Goal: Task Accomplishment & Management: Manage account settings

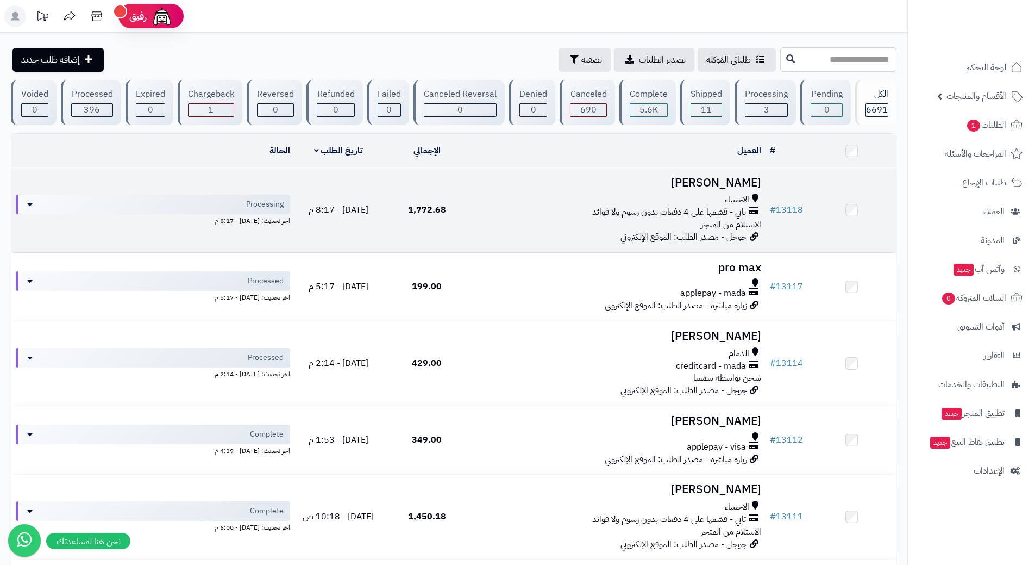
click at [805, 206] on td "# 13118" at bounding box center [787, 210] width 42 height 84
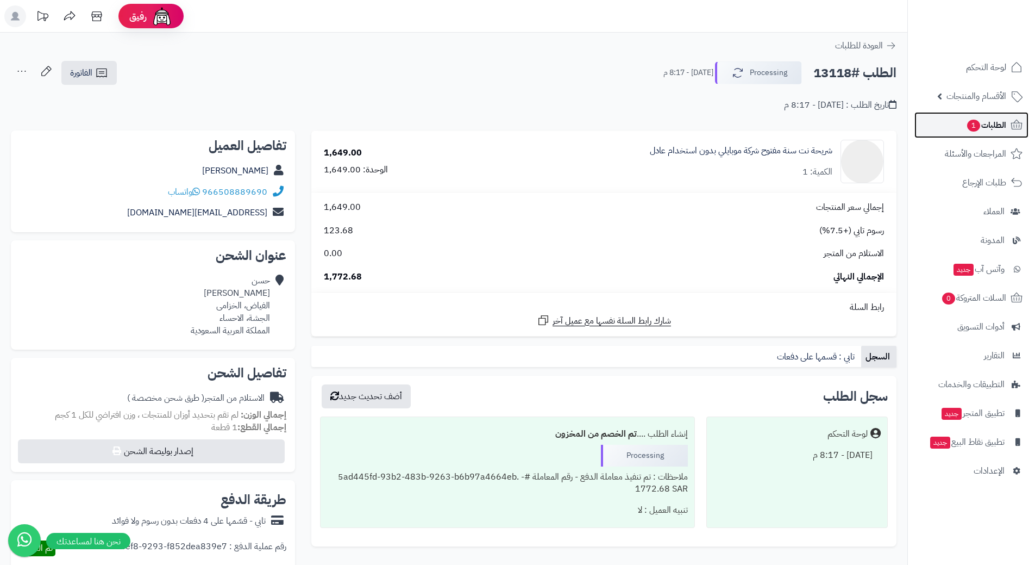
click at [926, 128] on link "الطلبات 1" at bounding box center [971, 125] width 114 height 26
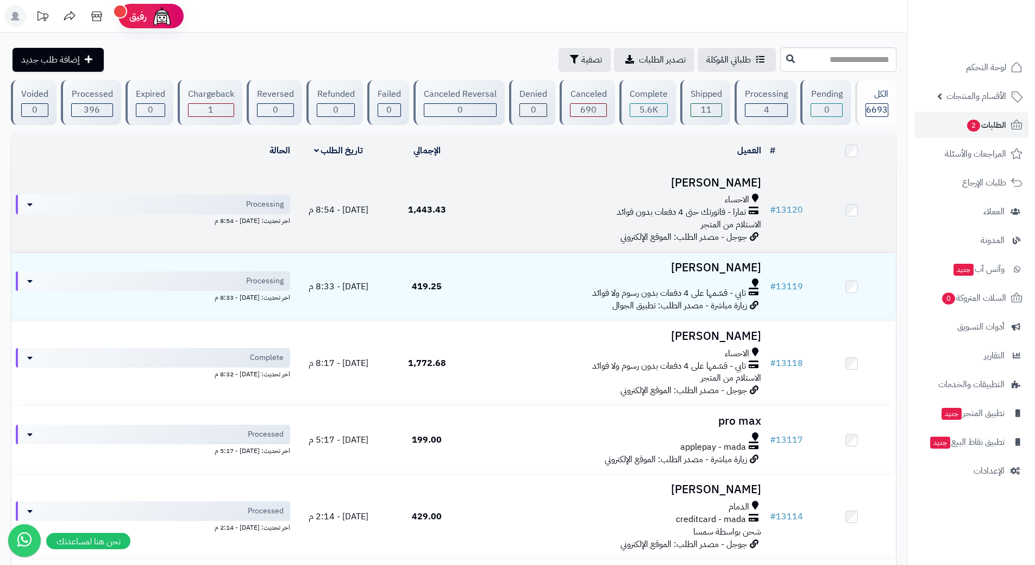
click at [487, 201] on div "الاحساء" at bounding box center [618, 199] width 286 height 12
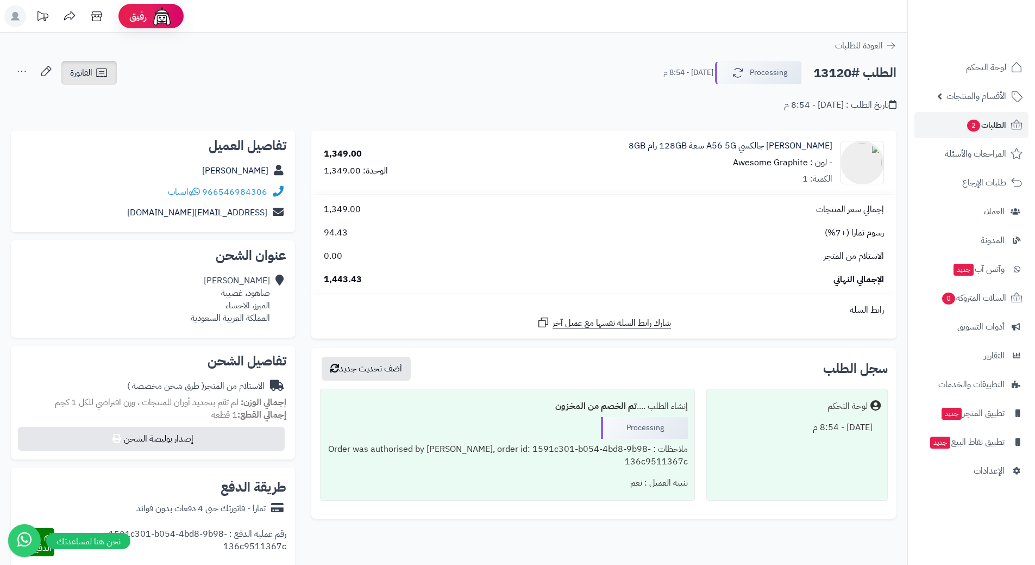
click at [87, 71] on span "الفاتورة" at bounding box center [81, 72] width 22 height 13
click at [120, 124] on link "إرسال الفاتورة إلى بريد العميل" at bounding box center [119, 125] width 118 height 24
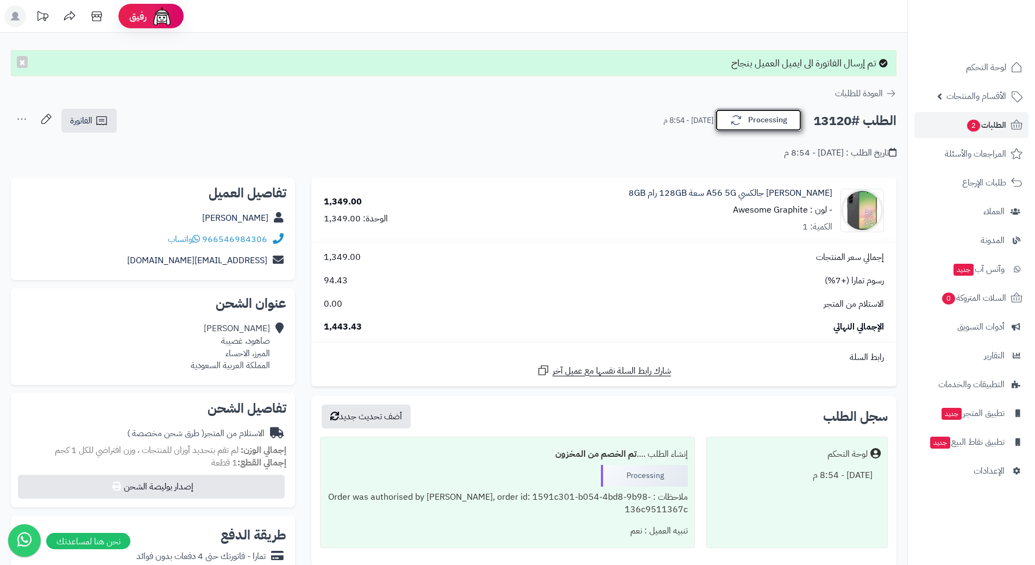
click at [759, 126] on button "Processing" at bounding box center [758, 120] width 87 height 23
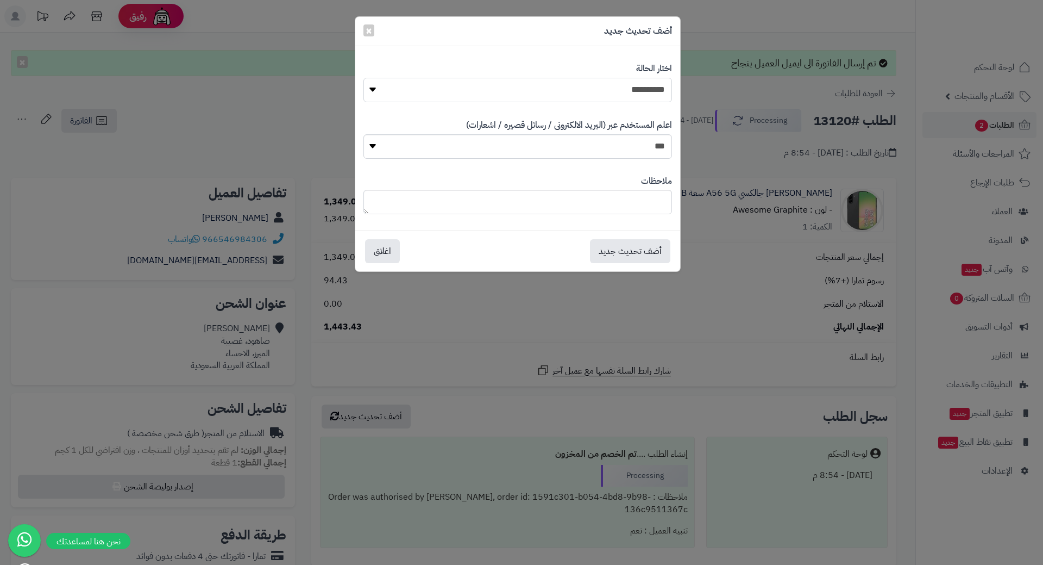
drag, startPoint x: 638, startPoint y: 84, endPoint x: 637, endPoint y: 99, distance: 15.3
click at [638, 87] on select "**********" at bounding box center [518, 90] width 309 height 24
select select "*"
click at [364, 78] on select "**********" at bounding box center [518, 90] width 309 height 24
click at [623, 253] on button "أضف تحديث جديد" at bounding box center [630, 251] width 80 height 24
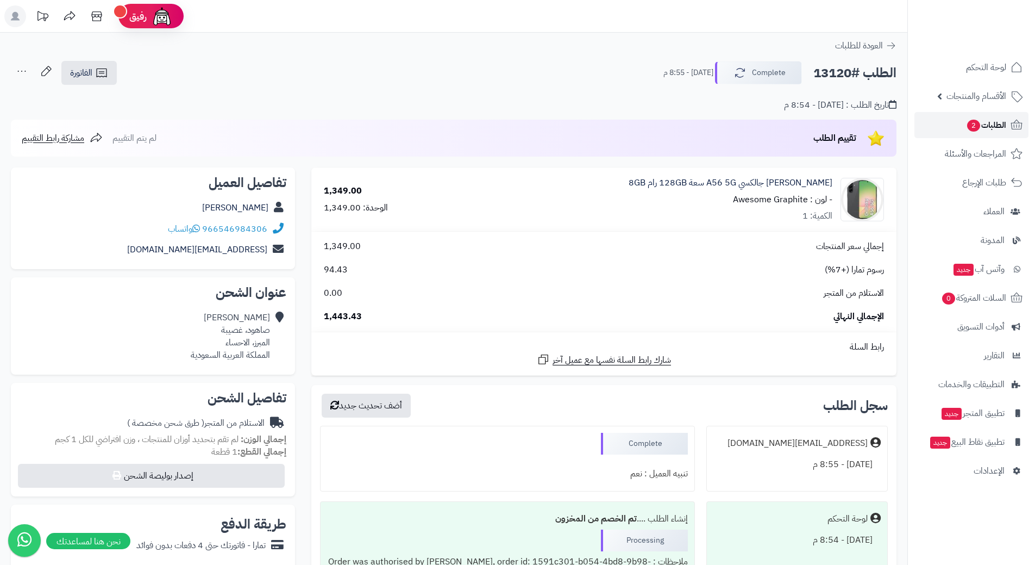
click at [969, 124] on span "2" at bounding box center [973, 126] width 13 height 12
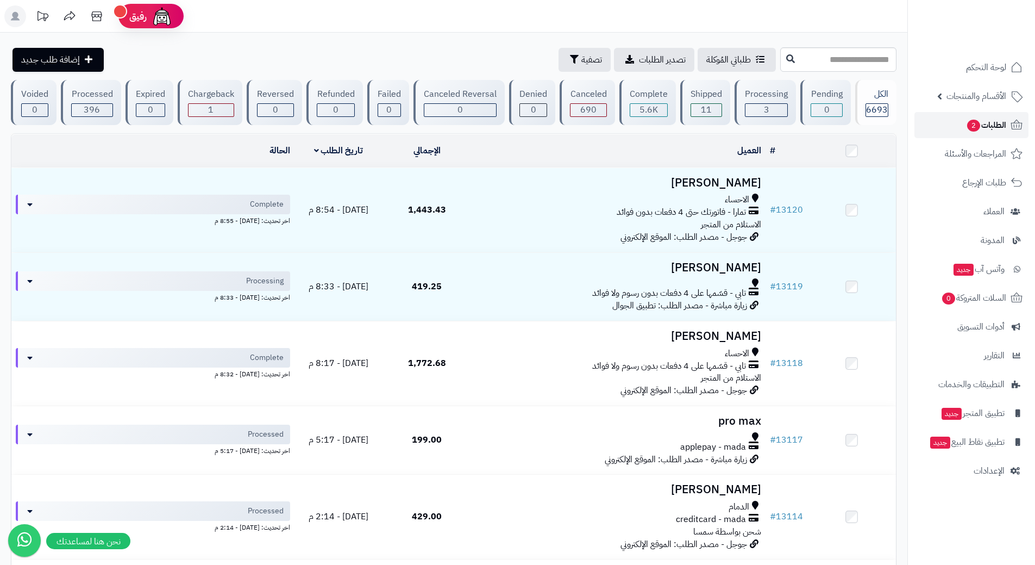
click at [943, 127] on link "الطلبات 2" at bounding box center [971, 125] width 114 height 26
